Goal: Information Seeking & Learning: Understand process/instructions

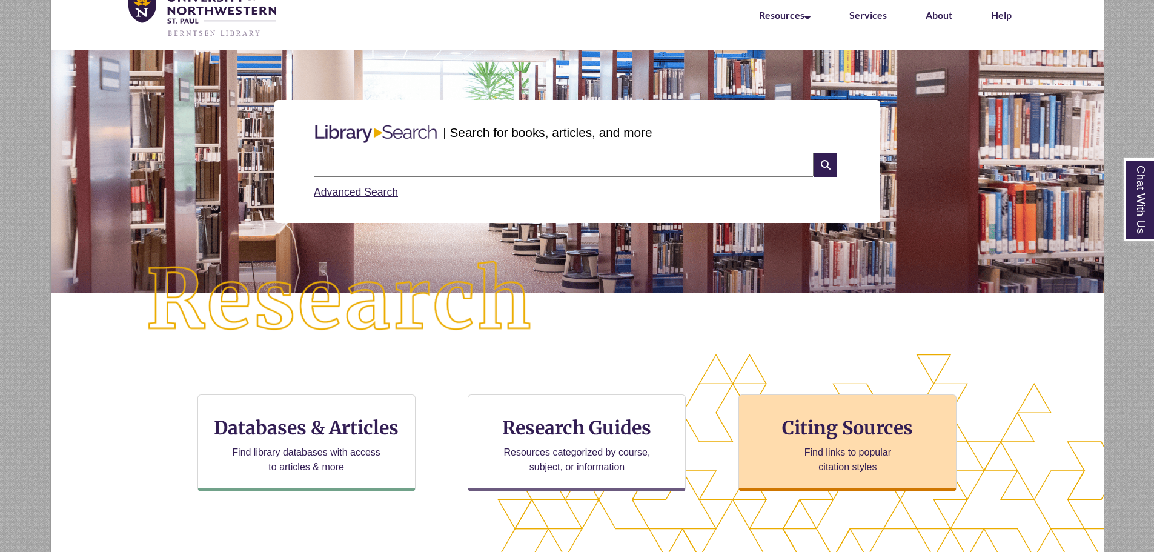
scroll to position [61, 0]
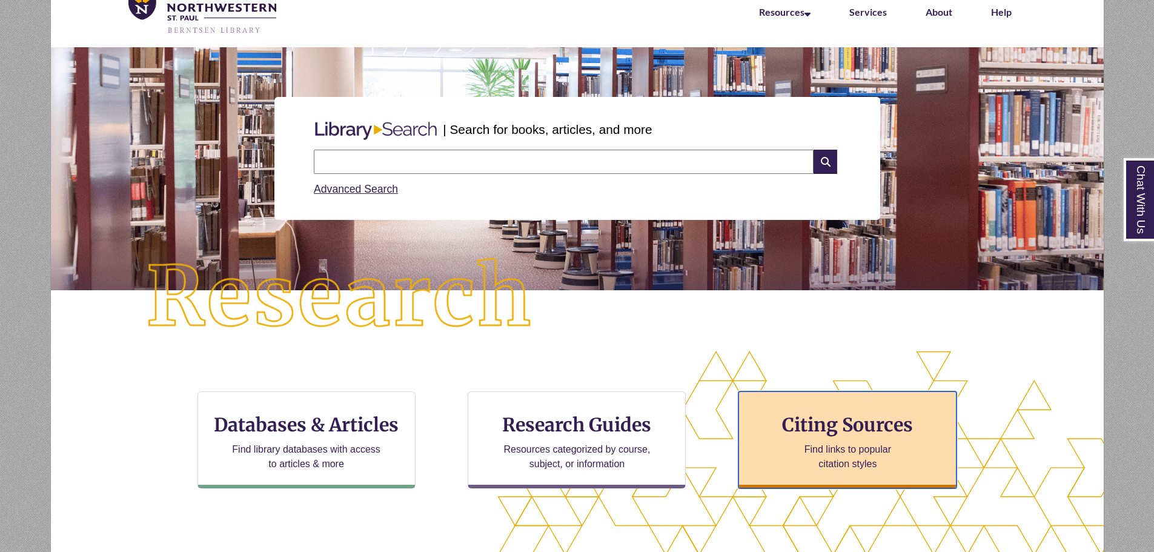
click at [819, 433] on h3 "Citing Sources" at bounding box center [848, 424] width 148 height 23
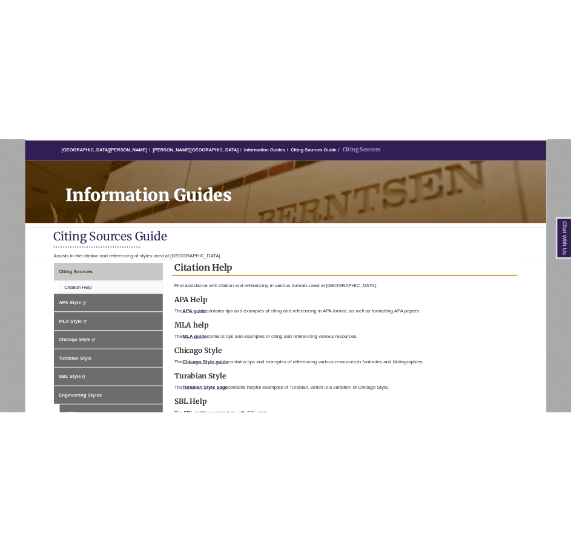
scroll to position [182, 0]
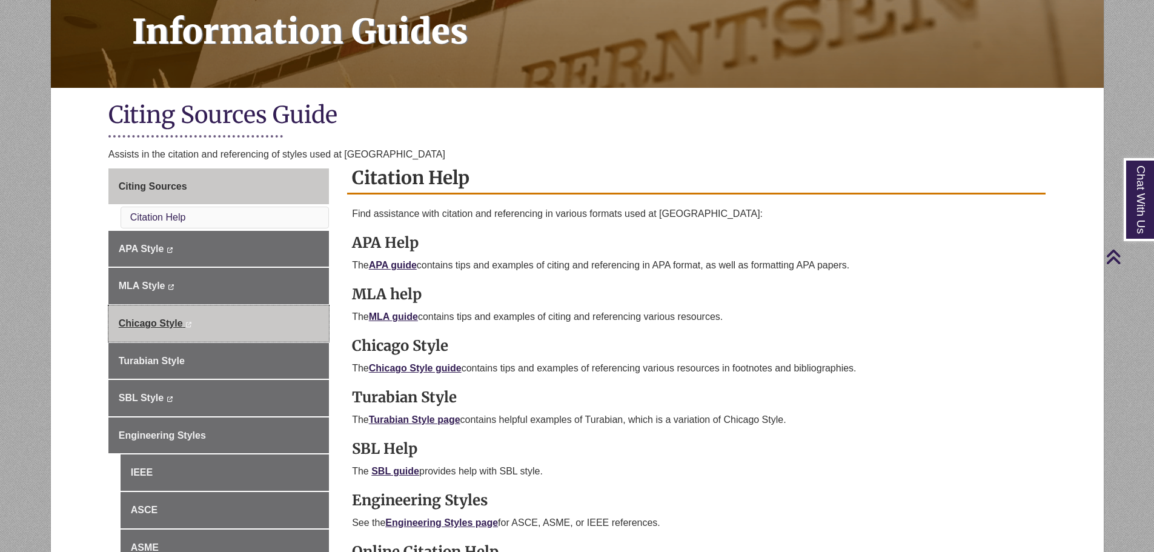
click at [165, 329] on link "Chicago Style This link opens in a new window This link opens in a new window" at bounding box center [218, 323] width 221 height 36
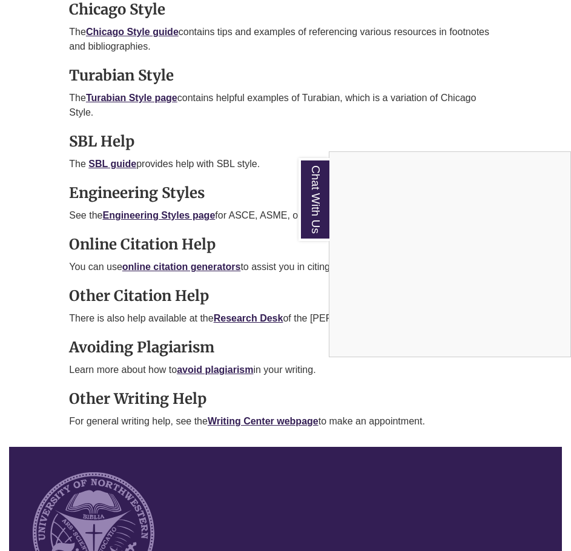
scroll to position [1091, 0]
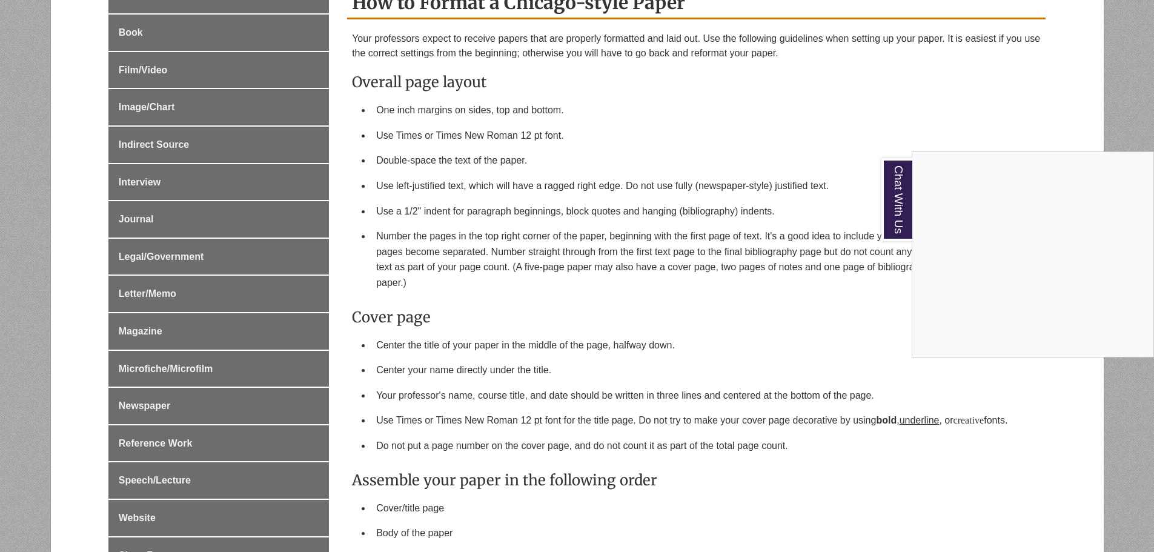
scroll to position [545, 0]
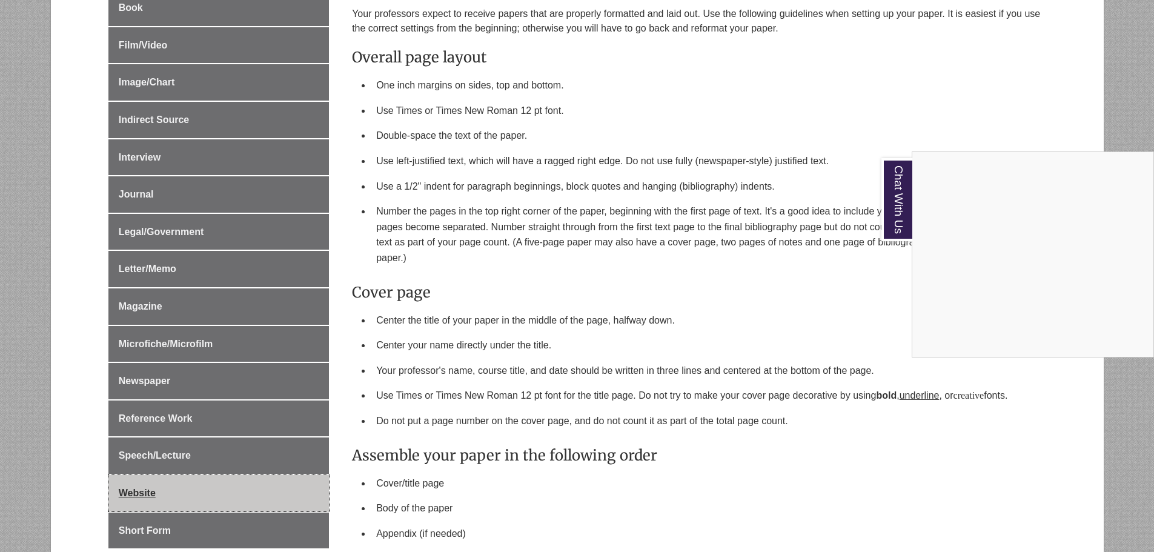
click at [141, 478] on div "Chat With Us" at bounding box center [577, 276] width 1154 height 552
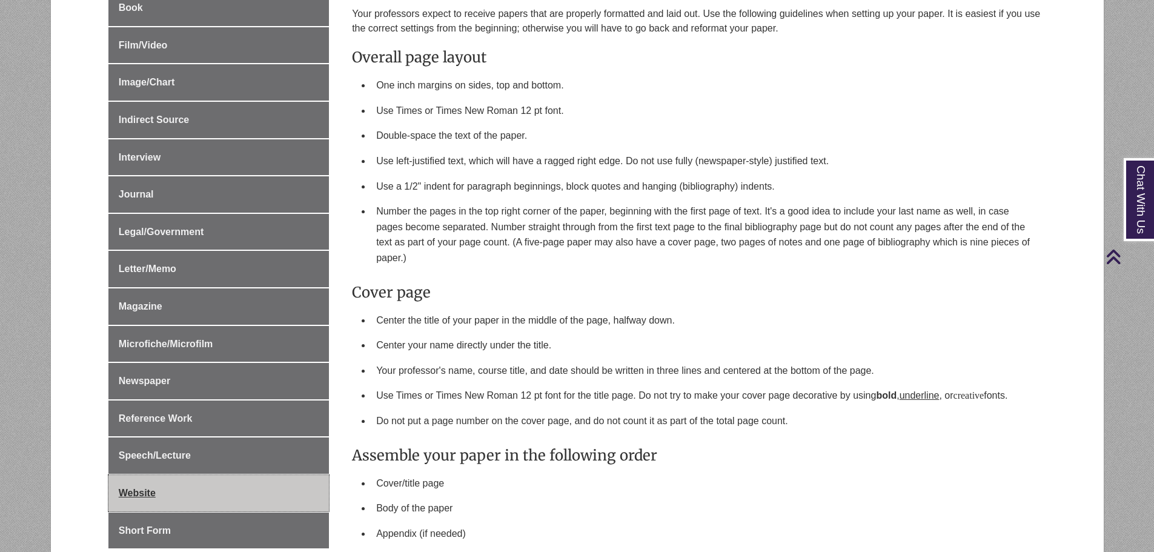
click at [143, 488] on span "Website" at bounding box center [137, 493] width 37 height 10
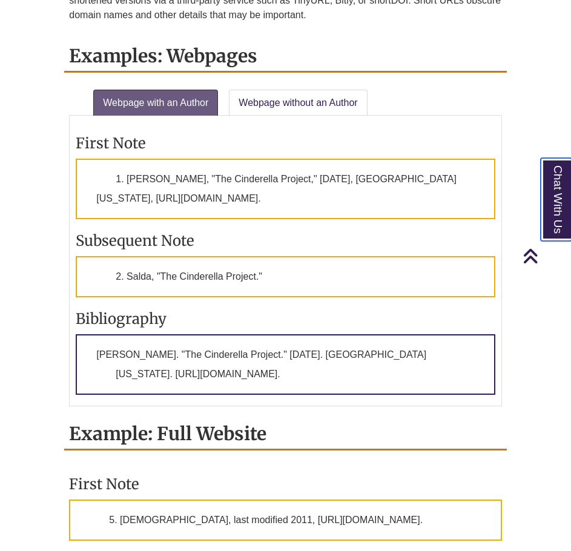
scroll to position [1273, 0]
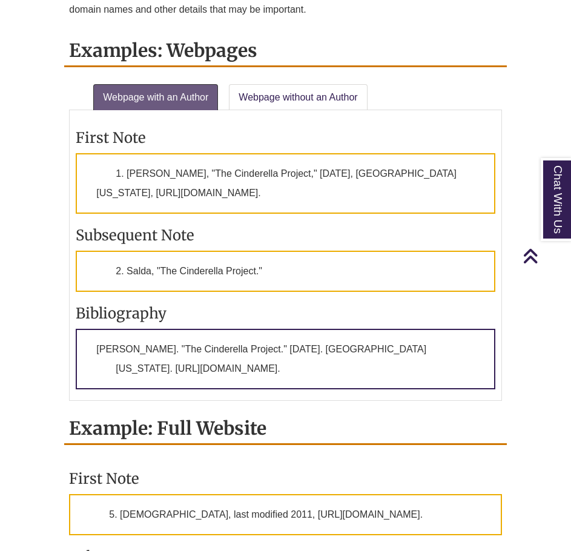
drag, startPoint x: 98, startPoint y: 335, endPoint x: 444, endPoint y: 366, distance: 347.4
click at [444, 366] on p "Salda, Michael. "The Cinderella Project." October 2005. University of Southern …" at bounding box center [285, 359] width 419 height 61
copy p "Salda, Michael. "The Cinderella Project." October 2005. University of Southern …"
